Goal: Information Seeking & Learning: Learn about a topic

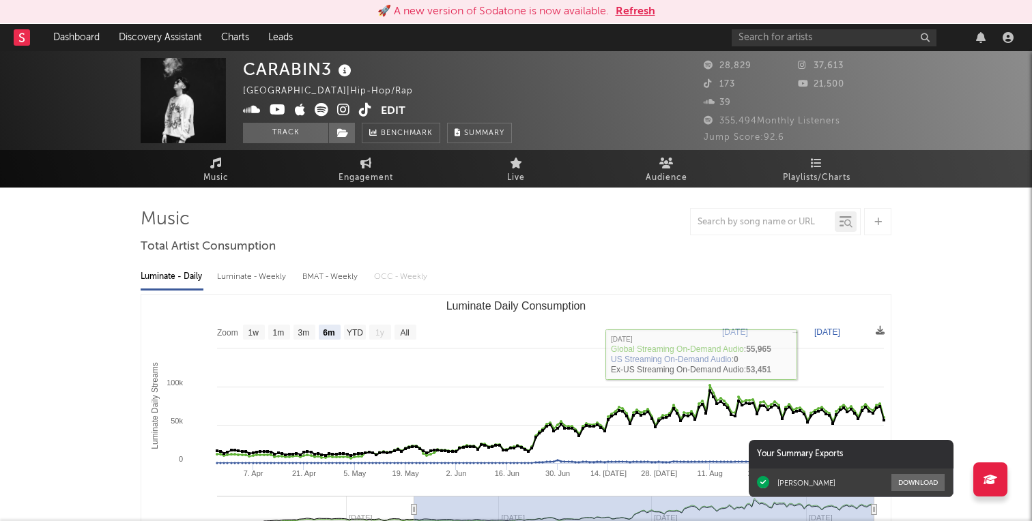
select select "6m"
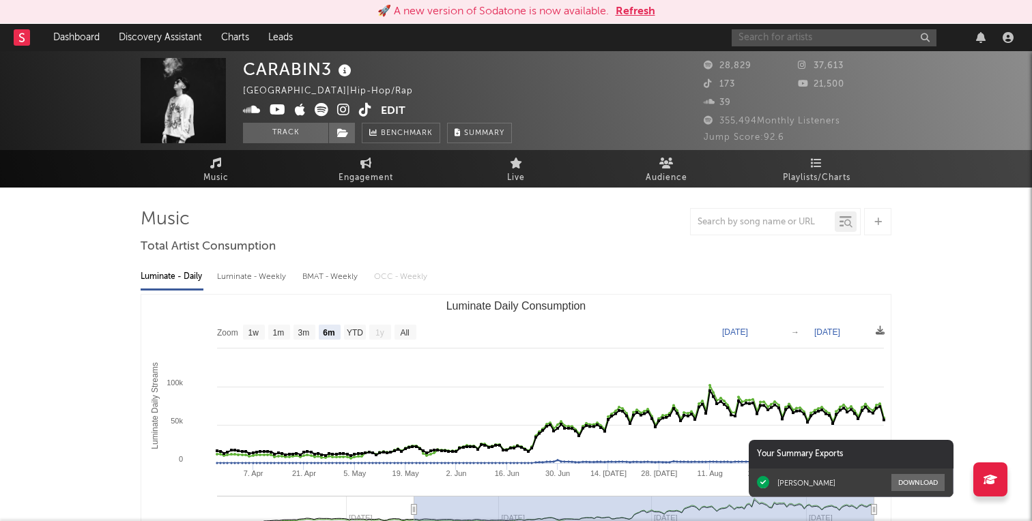
click at [767, 34] on input "text" at bounding box center [834, 37] width 205 height 17
click at [791, 36] on input "geezy" at bounding box center [834, 37] width 205 height 17
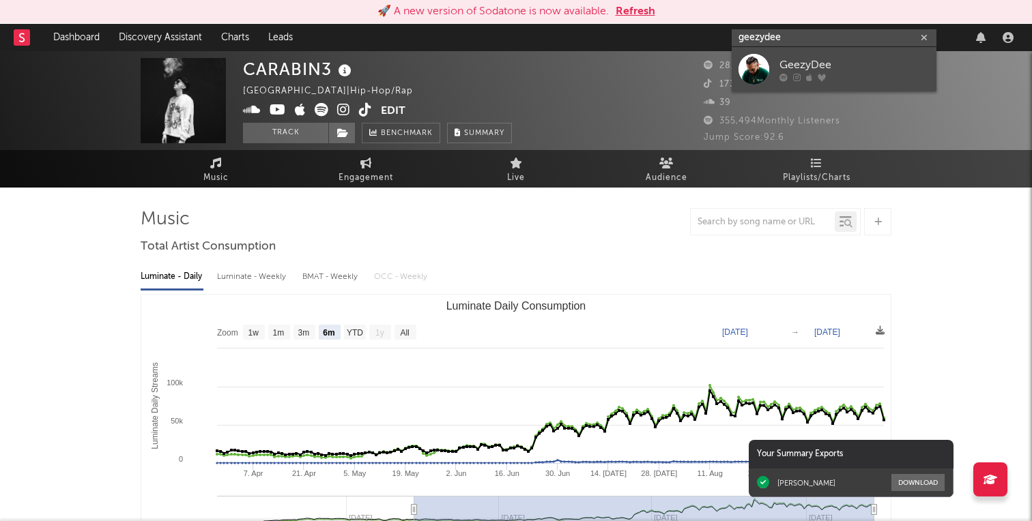
type input "geezydee"
click at [796, 53] on link "GeezyDee" at bounding box center [834, 69] width 205 height 44
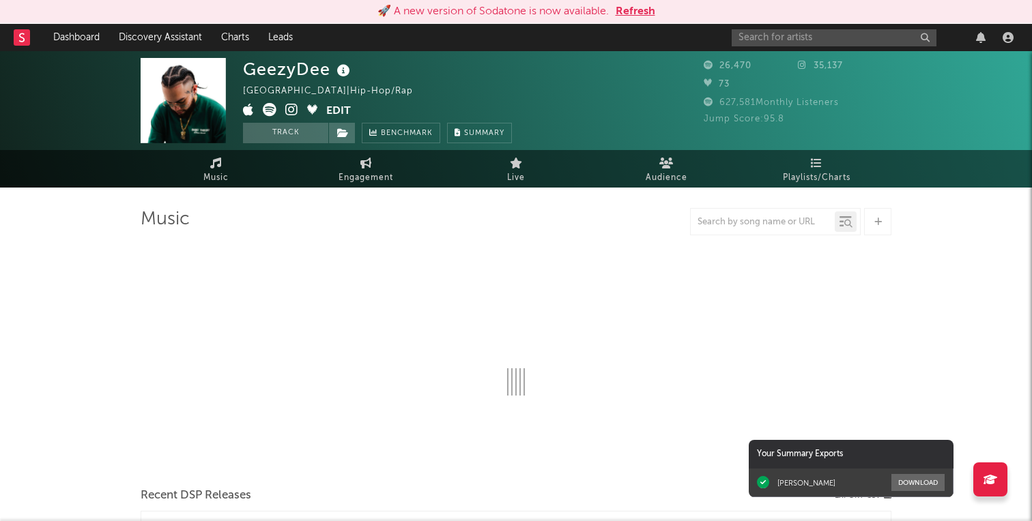
select select "1w"
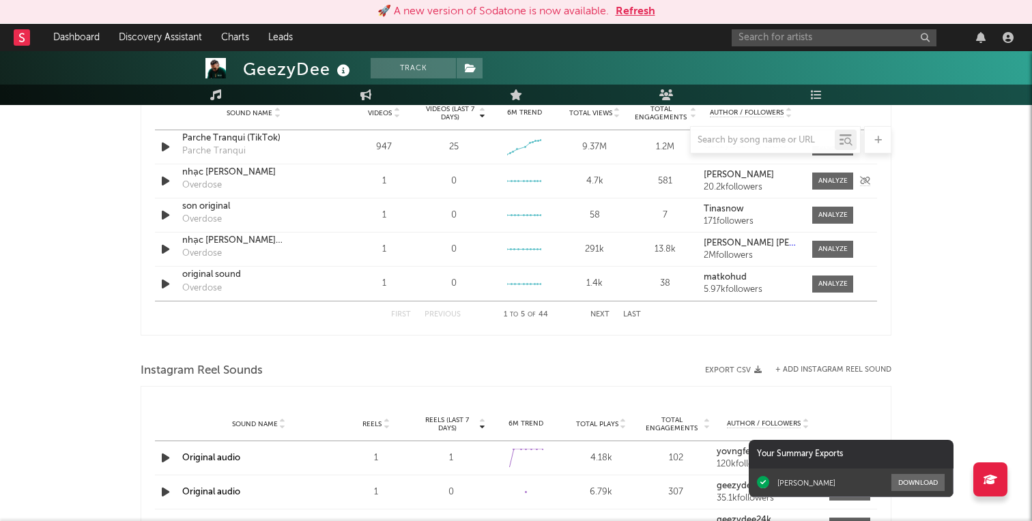
scroll to position [1012, 0]
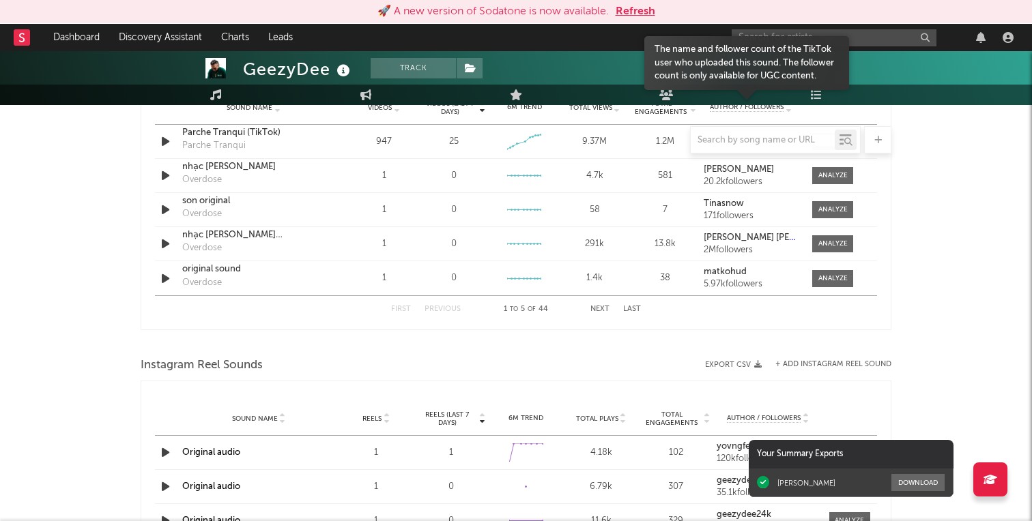
click at [813, 98] on div at bounding box center [746, 100] width 205 height 23
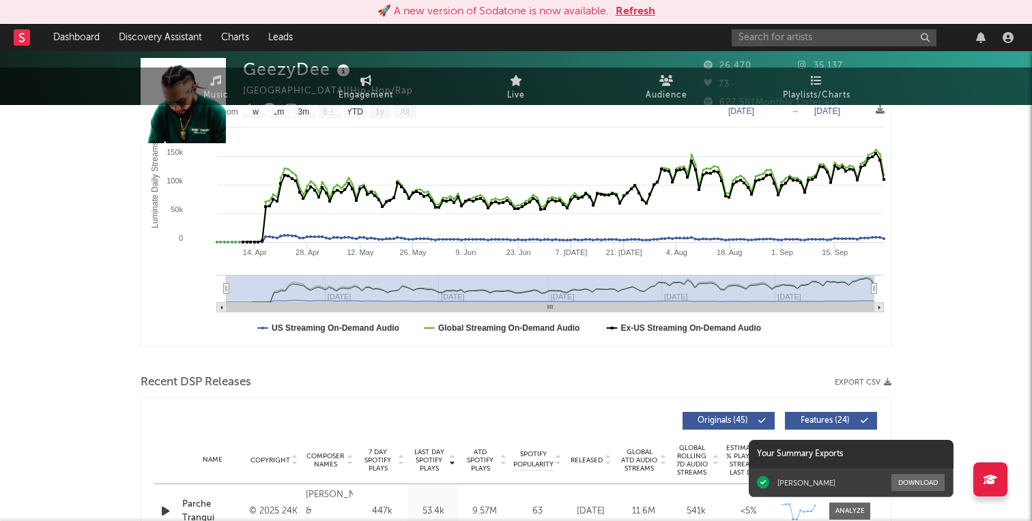
scroll to position [0, 0]
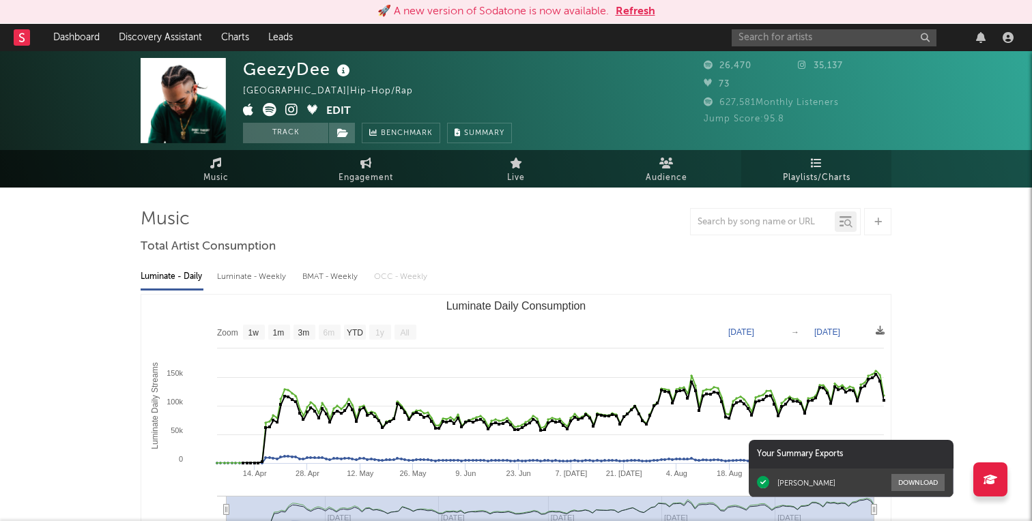
click at [812, 172] on span "Playlists/Charts" at bounding box center [817, 178] width 68 height 16
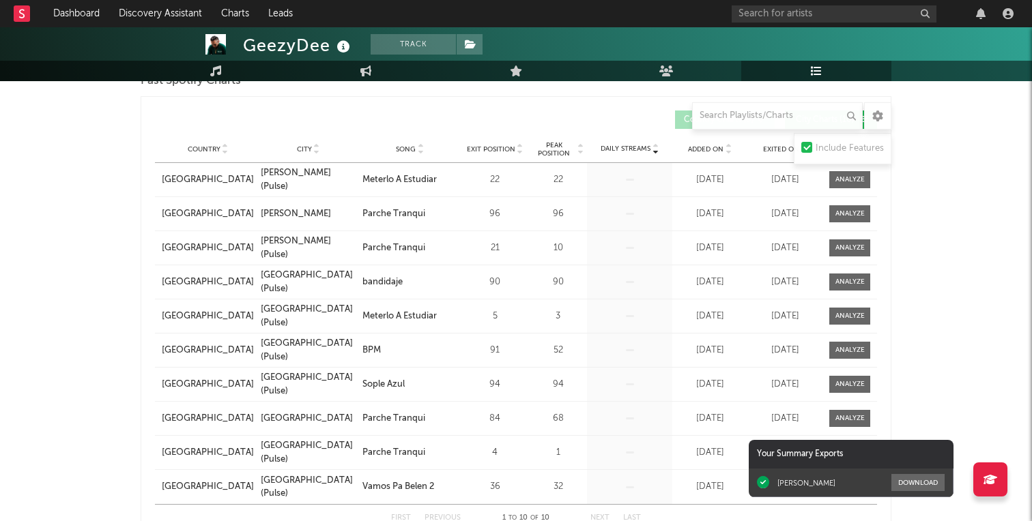
scroll to position [1354, 0]
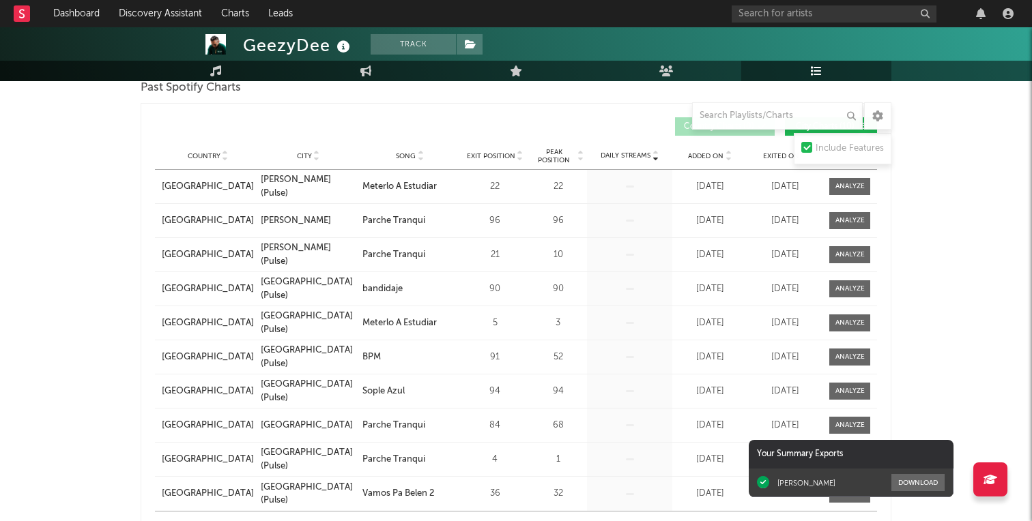
click at [571, 160] on span "Peak Position" at bounding box center [553, 156] width 43 height 16
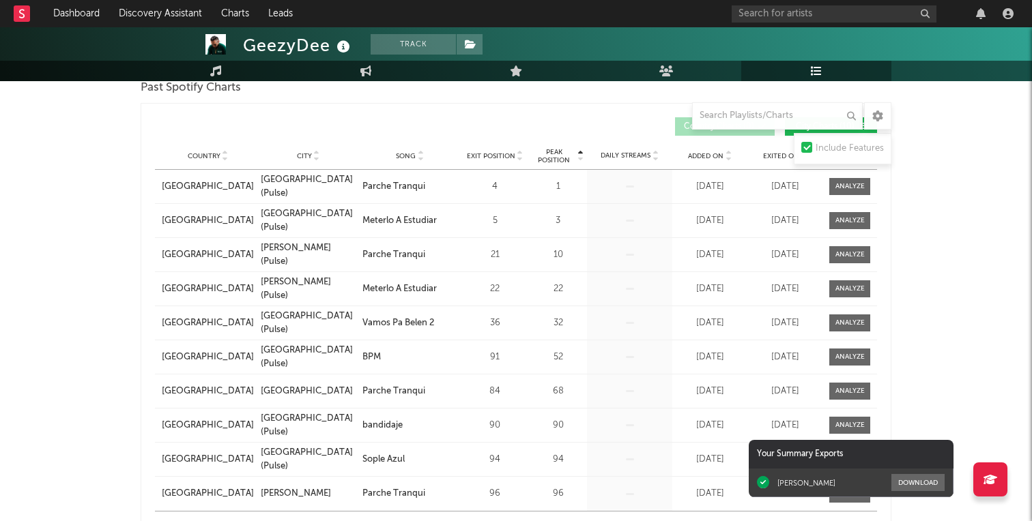
click at [508, 162] on div "Country City Song Exit Position Peak Position Estimated Daily Streams Playlist …" at bounding box center [516, 156] width 722 height 27
click at [503, 155] on span "Exit Position" at bounding box center [491, 156] width 48 height 8
click at [547, 149] on span "Peak Position" at bounding box center [553, 156] width 43 height 16
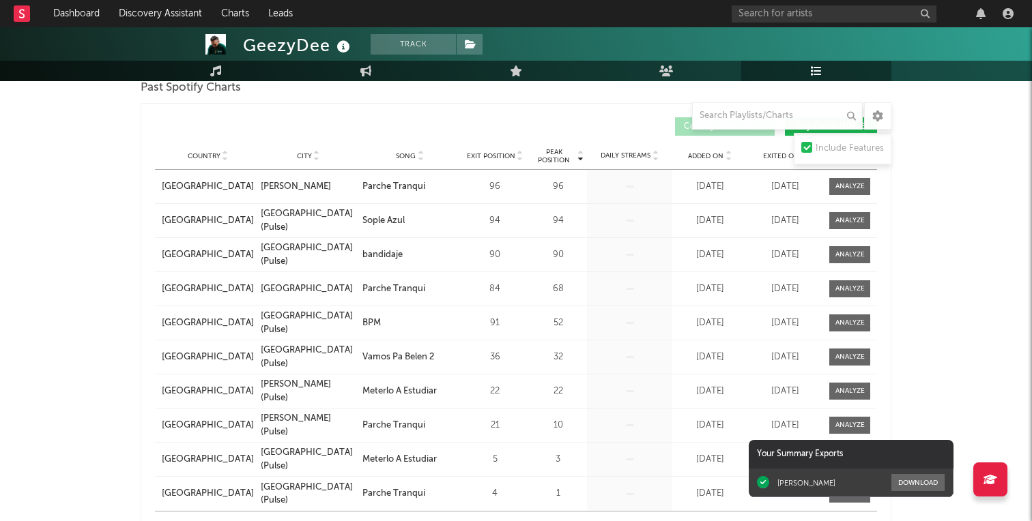
click at [547, 149] on span "Peak Position" at bounding box center [553, 156] width 43 height 16
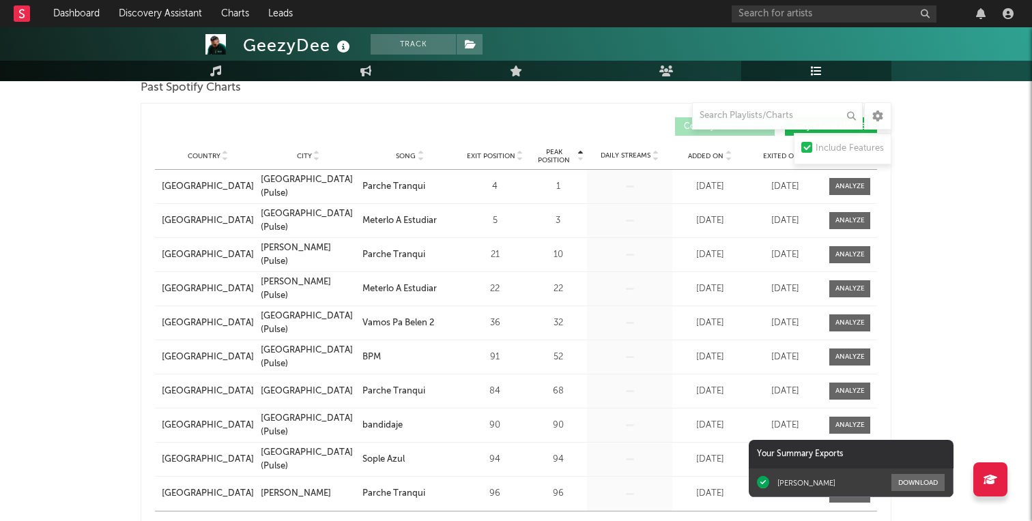
click at [547, 149] on span "Peak Position" at bounding box center [553, 156] width 43 height 16
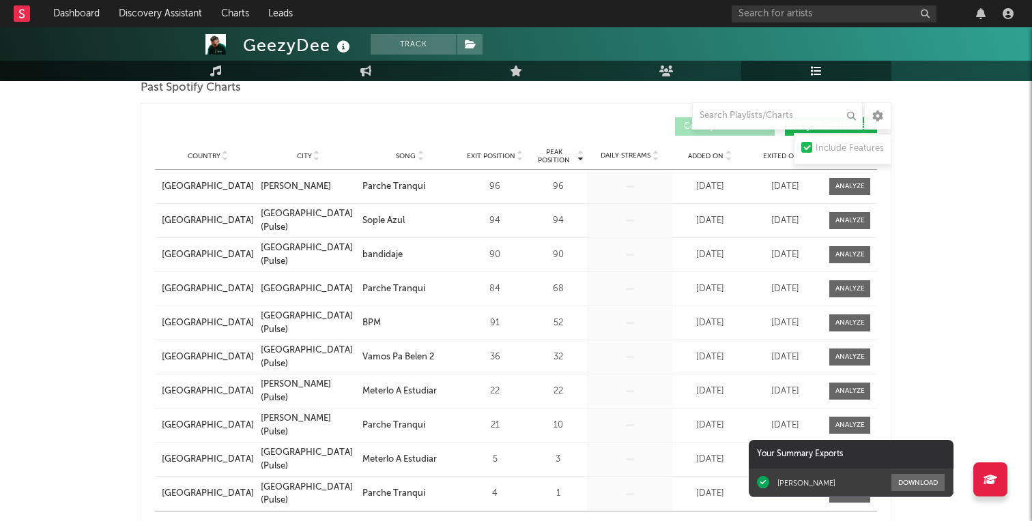
click at [547, 149] on span "Peak Position" at bounding box center [553, 156] width 43 height 16
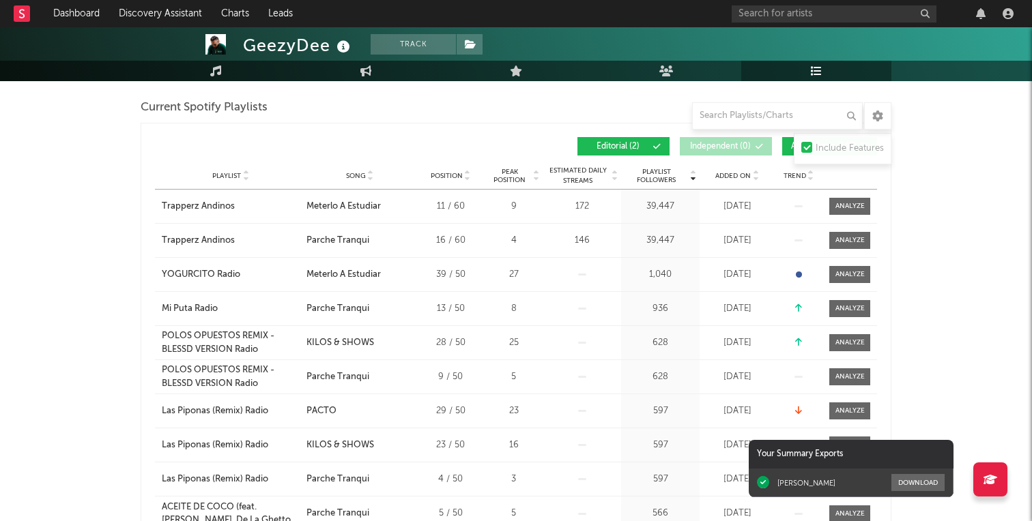
scroll to position [807, 0]
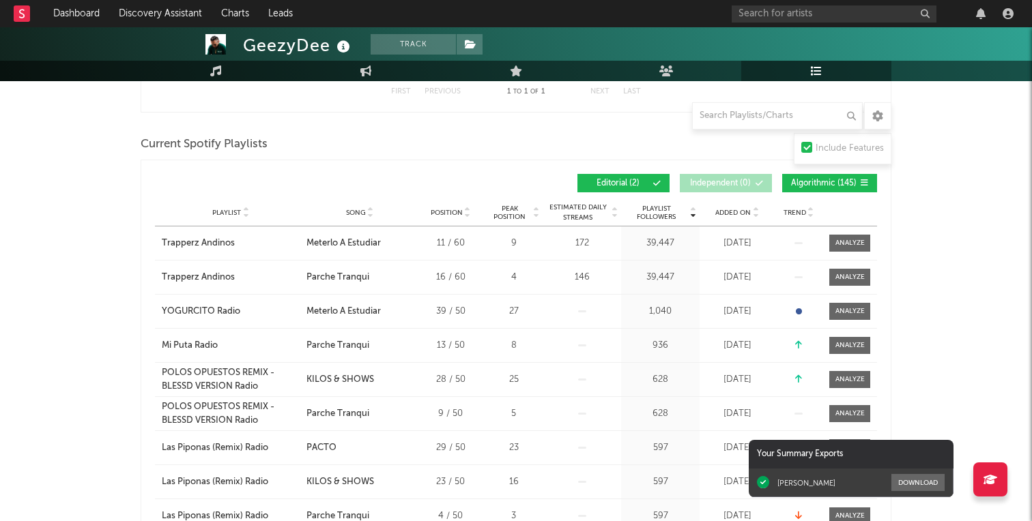
click at [502, 220] on span "Peak Position" at bounding box center [509, 213] width 43 height 16
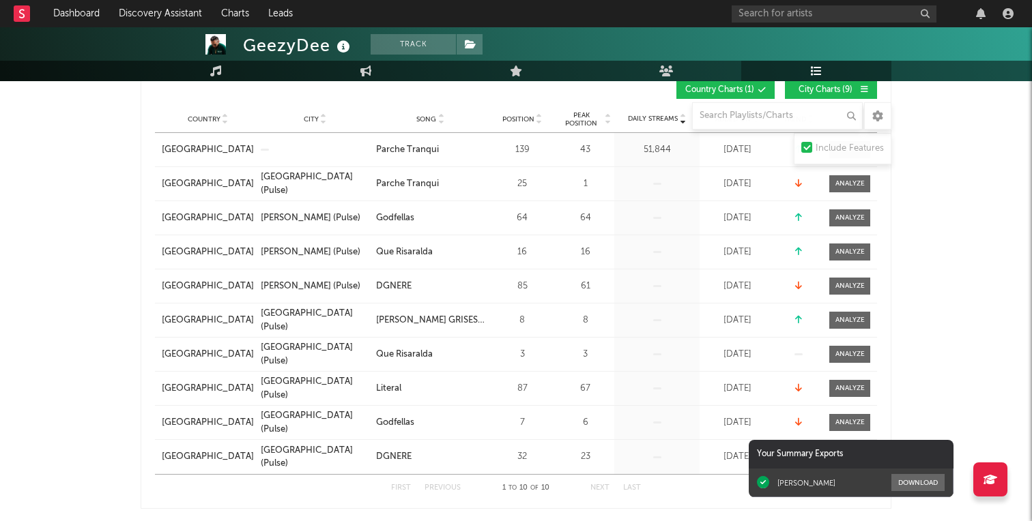
scroll to position [243, 0]
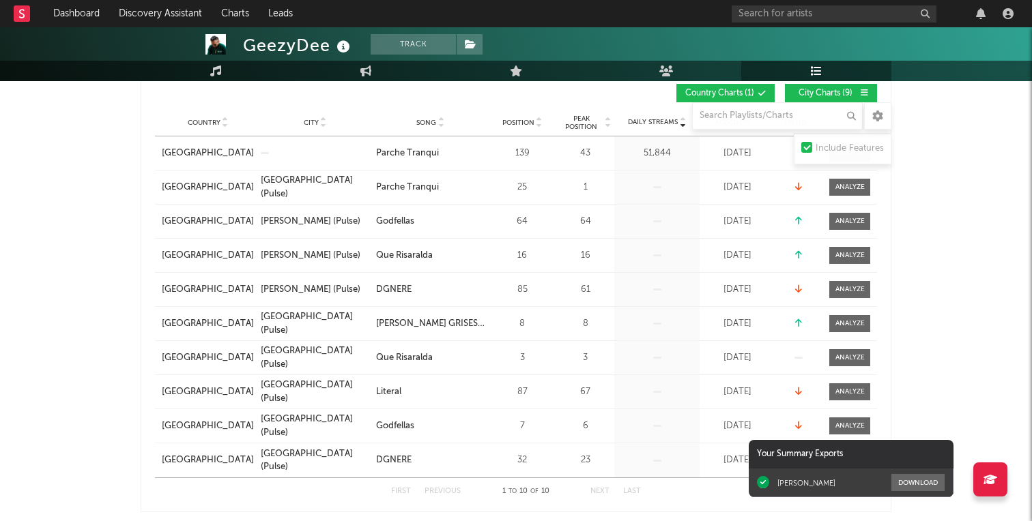
click at [526, 119] on span "Position" at bounding box center [518, 123] width 32 height 8
